Goal: Information Seeking & Learning: Learn about a topic

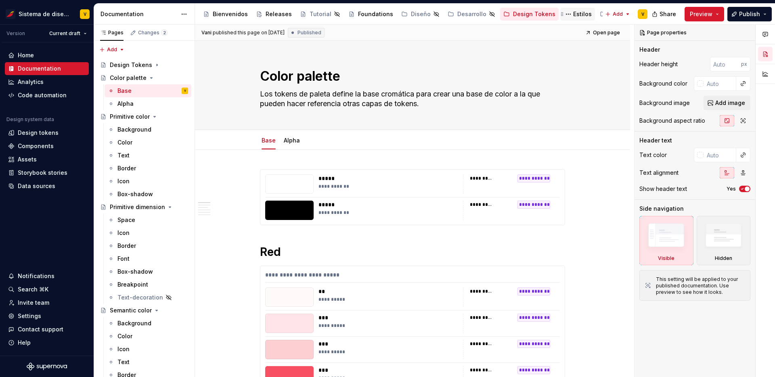
click at [573, 13] on div "Estilos" at bounding box center [582, 14] width 19 height 8
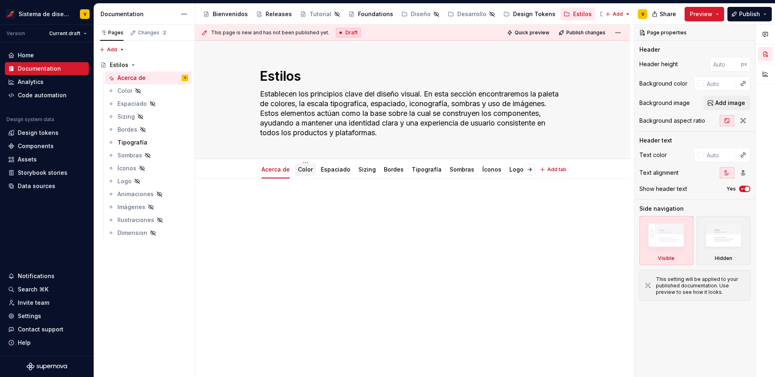
click at [306, 172] on link "Color" at bounding box center [305, 169] width 15 height 7
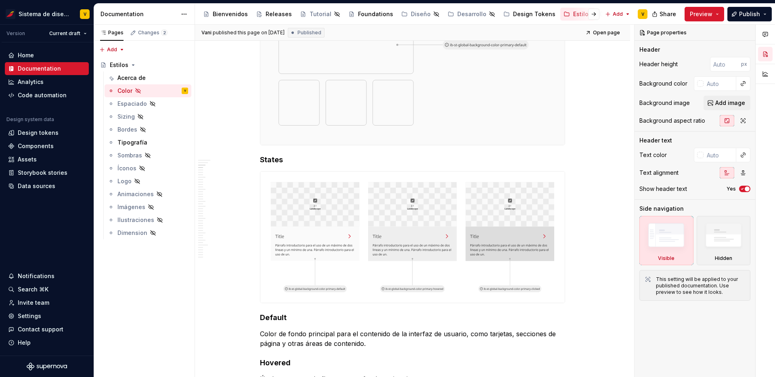
scroll to position [176, 0]
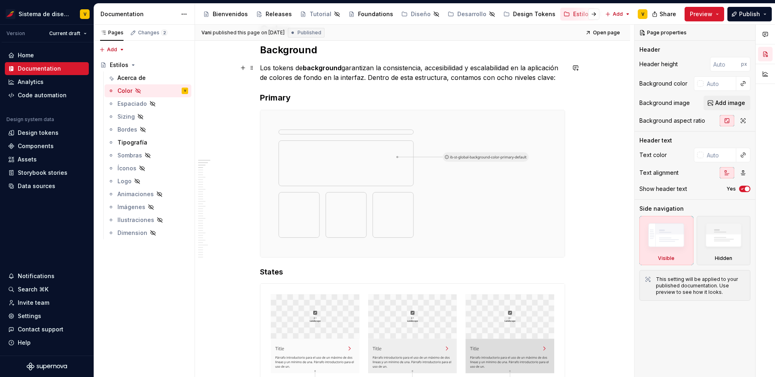
click at [341, 73] on p "Los tokens de background garantizan la consistencia, accesibilidad y escalabili…" at bounding box center [412, 72] width 305 height 19
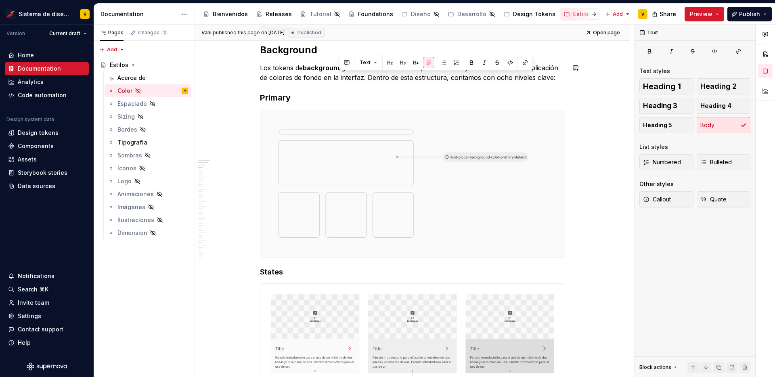
click at [275, 68] on p "Los tokens de background garantizan la consistencia, accesibilidad y escalabili…" at bounding box center [412, 72] width 305 height 19
drag, startPoint x: 260, startPoint y: 68, endPoint x: 564, endPoint y: 79, distance: 303.4
click at [564, 79] on p "Los tokens de background garantizan la consistencia, accesibilidad y escalabili…" at bounding box center [412, 72] width 305 height 19
copy p "Los tokens de background garantizan la consistencia, accesibilidad y escalabili…"
click at [415, 79] on p "Los tokens de background garantizan la consistencia, accesibilidad y escalabili…" at bounding box center [412, 72] width 305 height 19
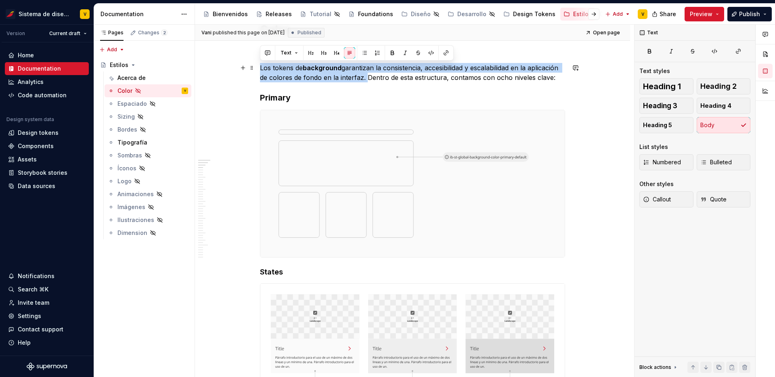
drag, startPoint x: 364, startPoint y: 78, endPoint x: 260, endPoint y: 66, distance: 104.5
click at [260, 66] on p "Los tokens de background garantizan la consistencia, accesibilidad y escalabili…" at bounding box center [412, 72] width 305 height 19
copy p "Los tokens de background garantizan la consistencia, accesibilidad y escalabili…"
click at [127, 146] on div "Tipografía" at bounding box center [132, 142] width 30 height 8
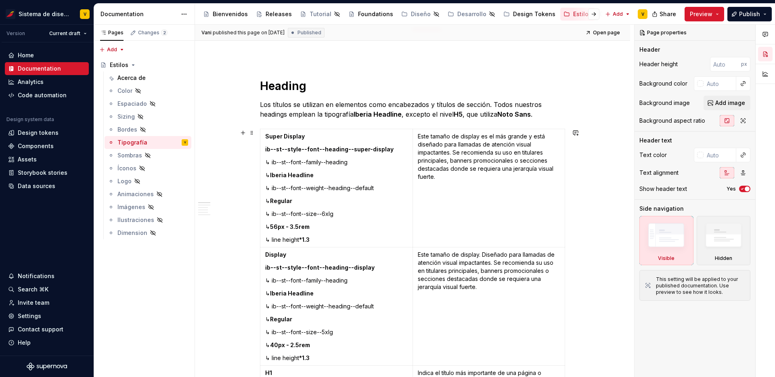
scroll to position [143, 0]
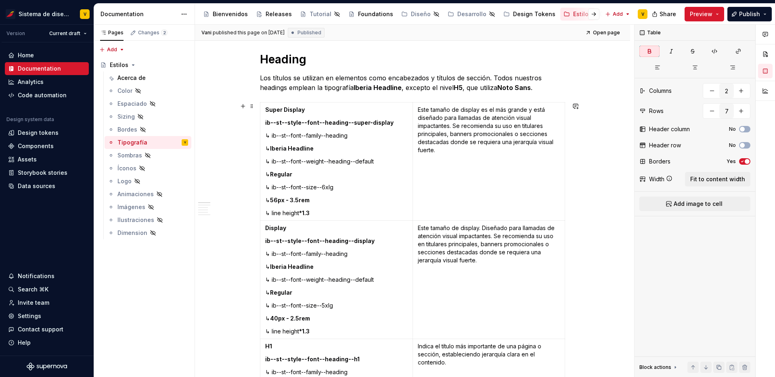
scroll to position [170, 0]
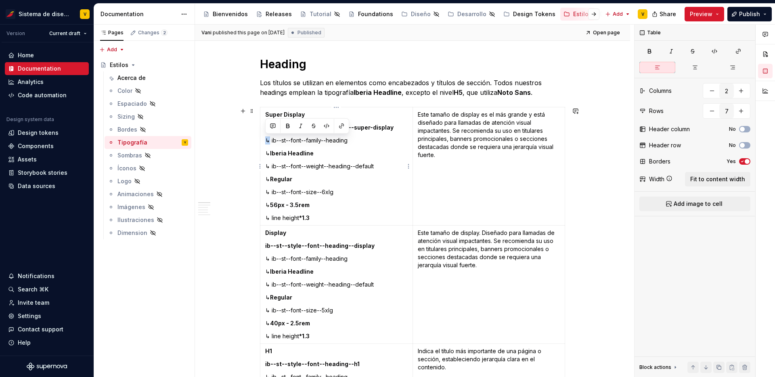
drag, startPoint x: 270, startPoint y: 138, endPoint x: 260, endPoint y: 138, distance: 9.7
click at [260, 138] on td "Super Display ib--st--style--font--heading--super-display ↳ ib--st--font--famil…" at bounding box center [336, 166] width 153 height 118
copy p "↳"
click at [573, 16] on div "Estilos" at bounding box center [582, 14] width 19 height 8
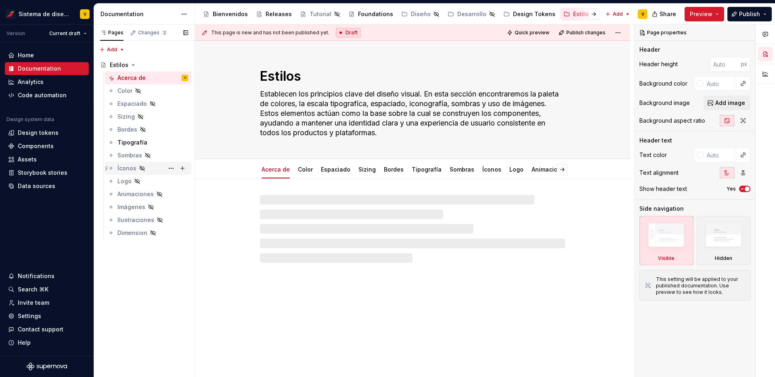
click at [120, 171] on div "Íconos" at bounding box center [126, 168] width 19 height 8
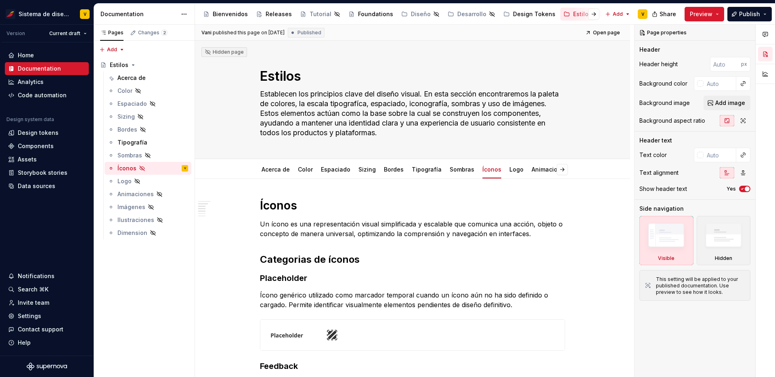
scroll to position [201, 0]
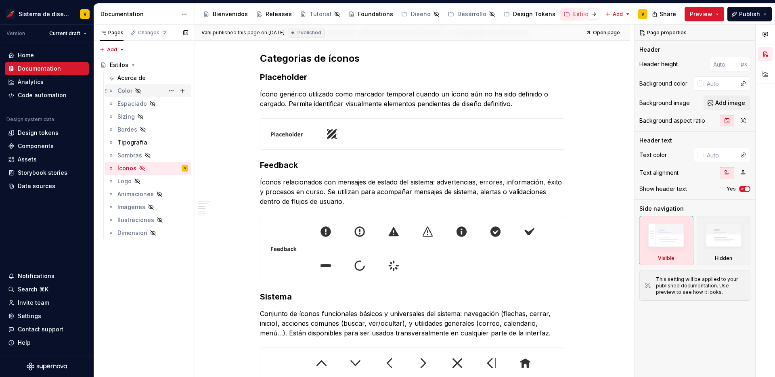
click at [124, 89] on div "Color" at bounding box center [124, 91] width 15 height 8
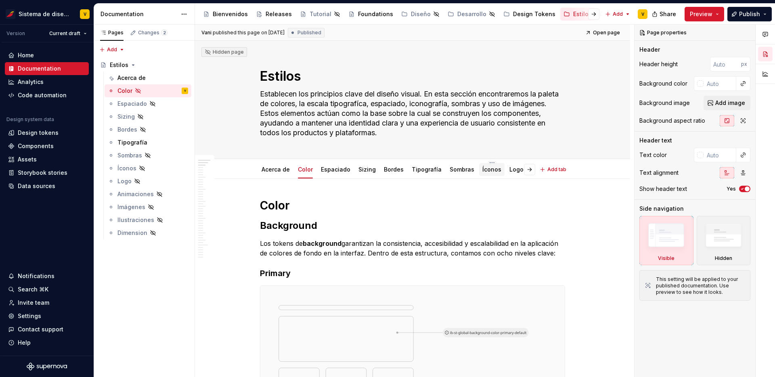
click at [482, 169] on link "Íconos" at bounding box center [491, 169] width 19 height 7
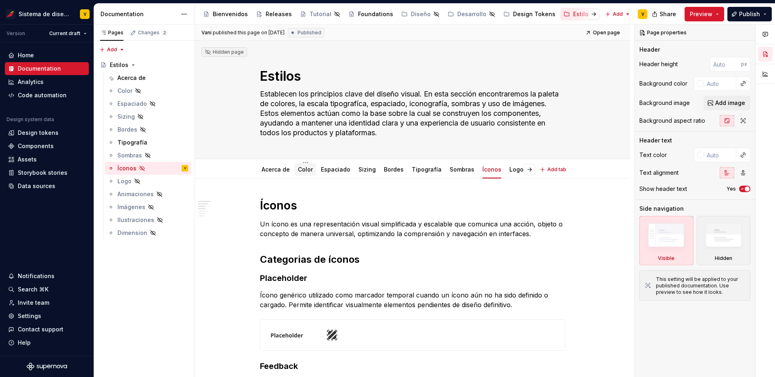
click at [305, 172] on link "Color" at bounding box center [305, 169] width 15 height 7
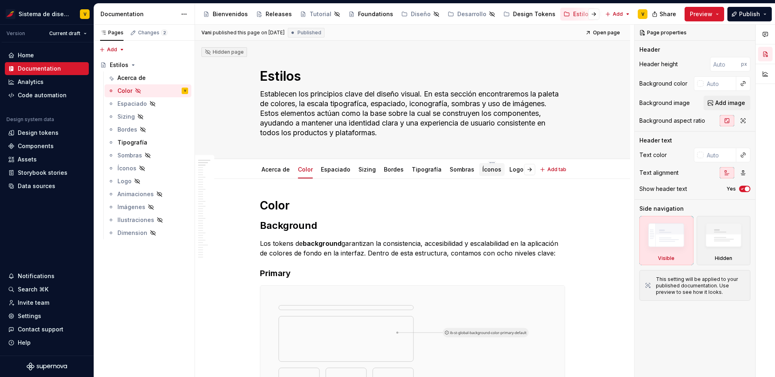
click at [483, 168] on link "Íconos" at bounding box center [491, 169] width 19 height 7
type textarea "*"
click at [482, 169] on link "Íconos" at bounding box center [491, 169] width 19 height 7
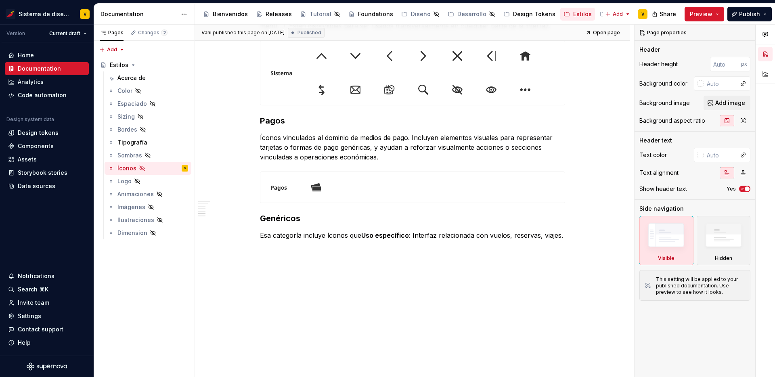
scroll to position [263, 0]
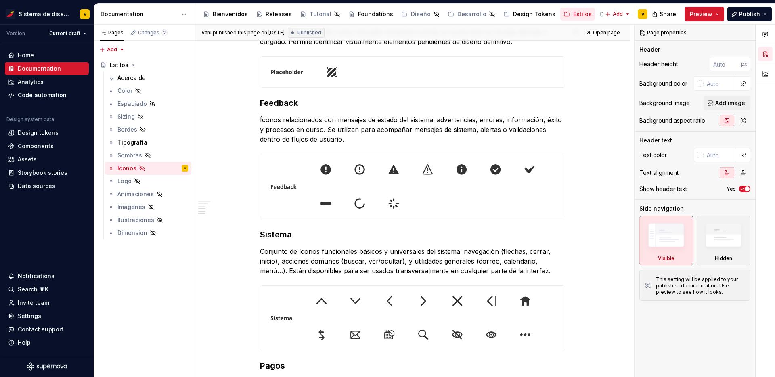
type textarea "*"
